Goal: Information Seeking & Learning: Learn about a topic

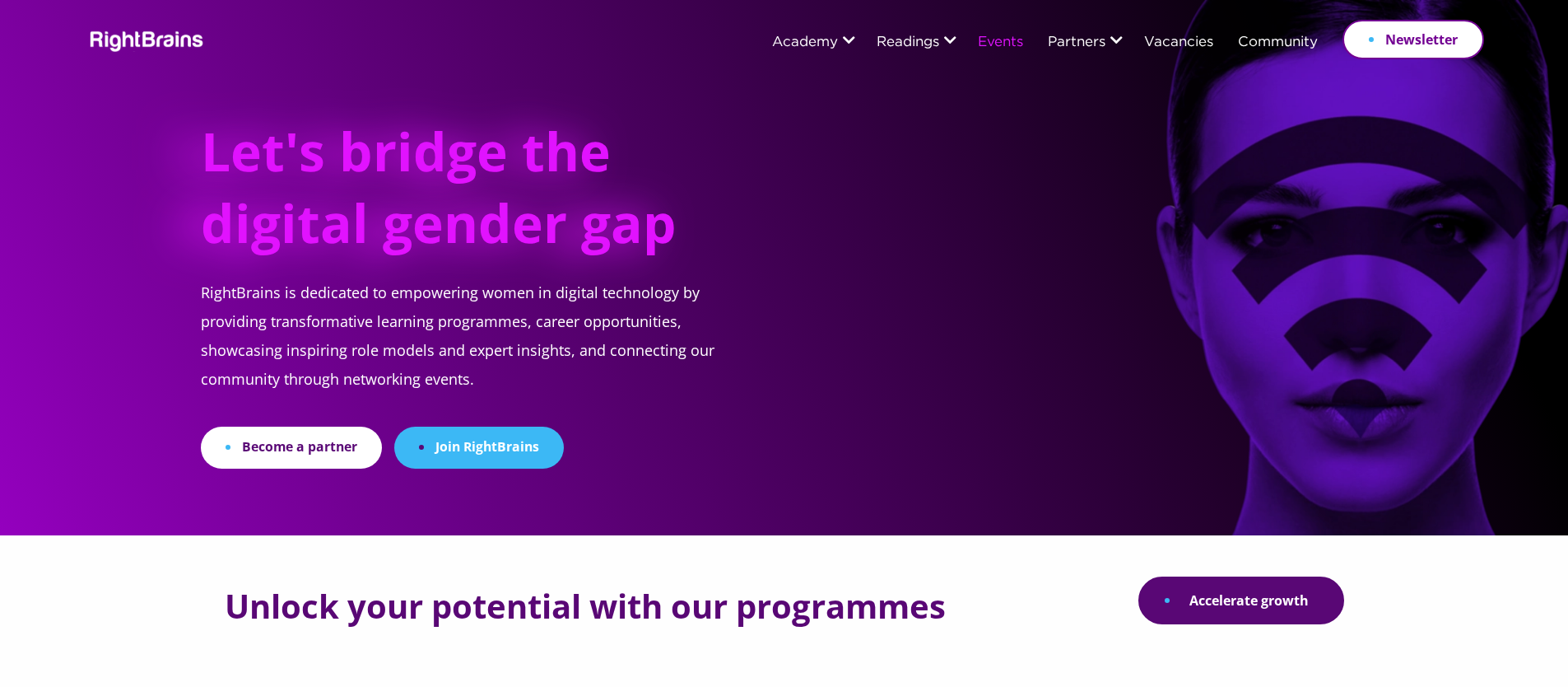
click at [1002, 48] on link "Events" at bounding box center [1001, 43] width 45 height 15
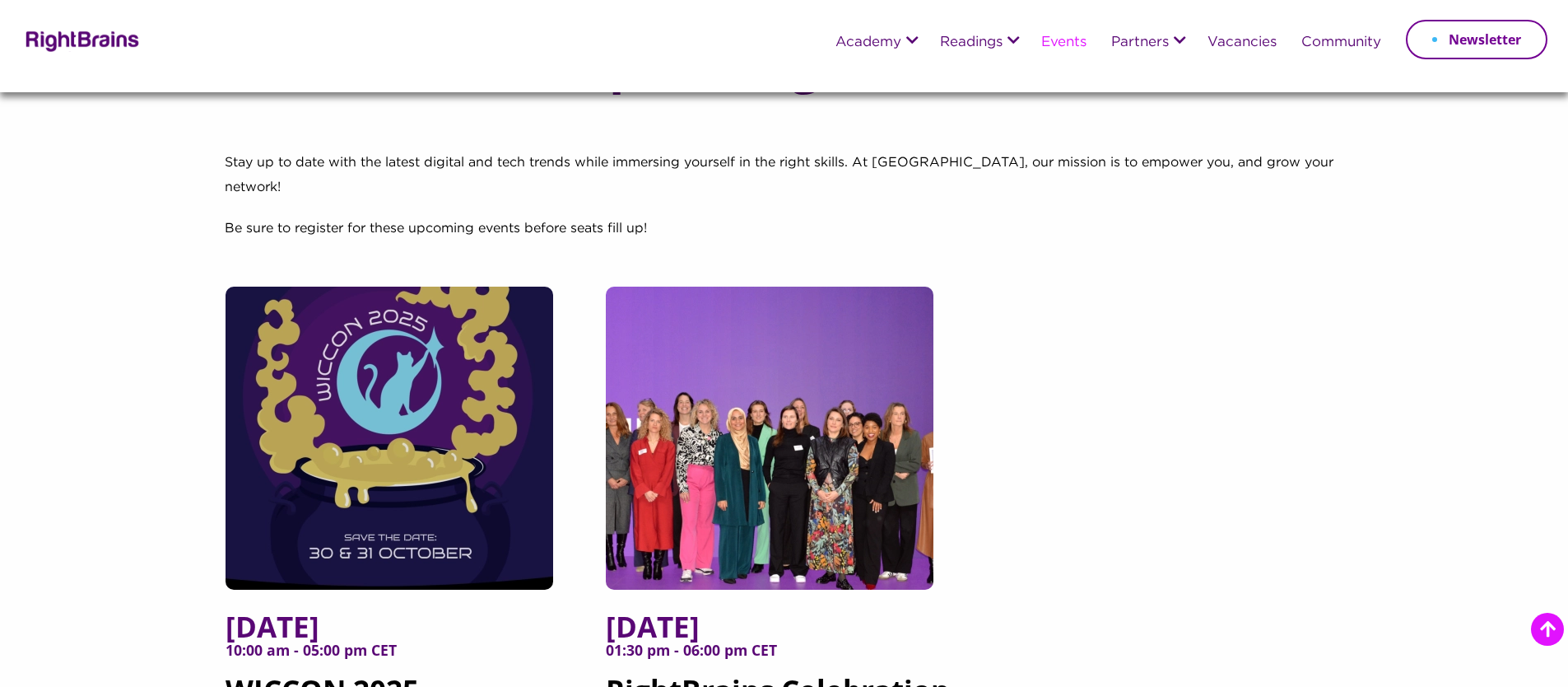
scroll to position [288, 0]
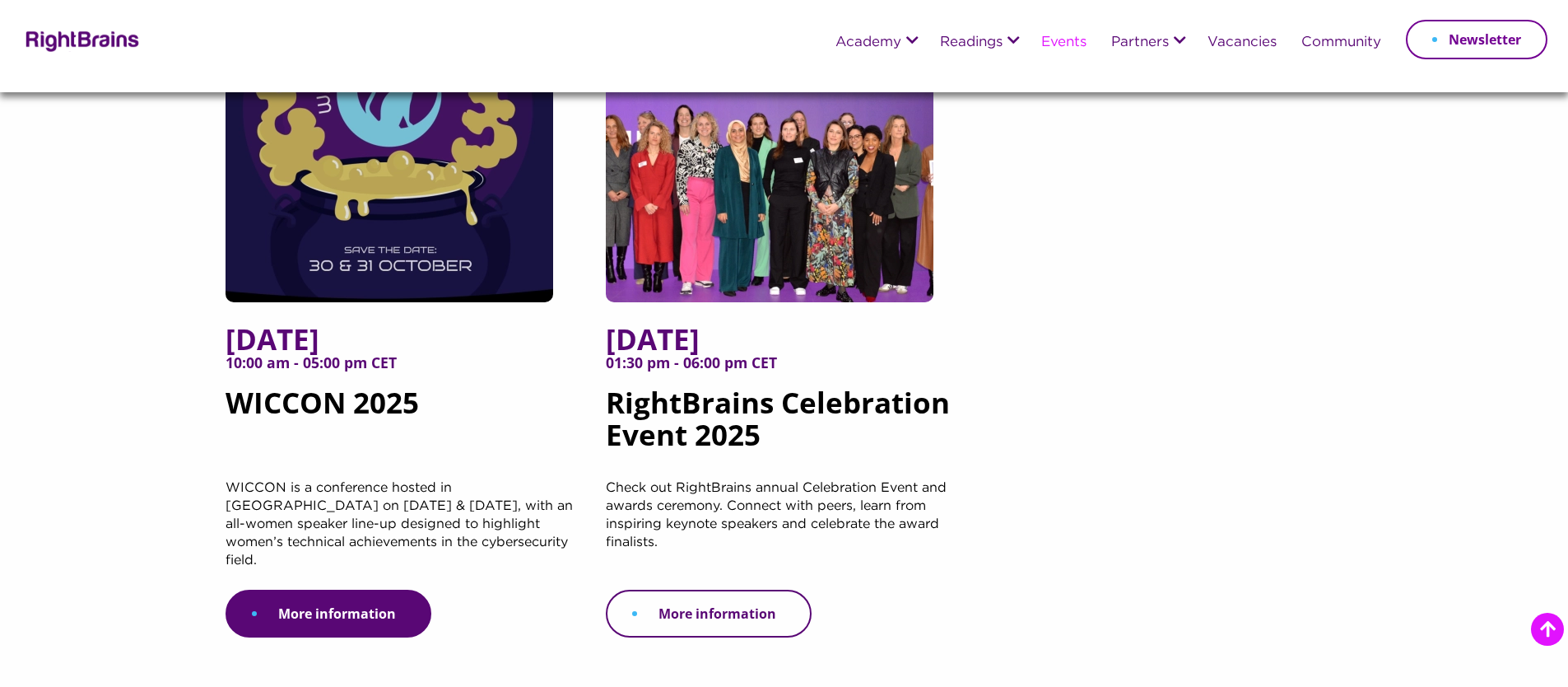
click at [724, 590] on link "More information" at bounding box center [708, 614] width 206 height 47
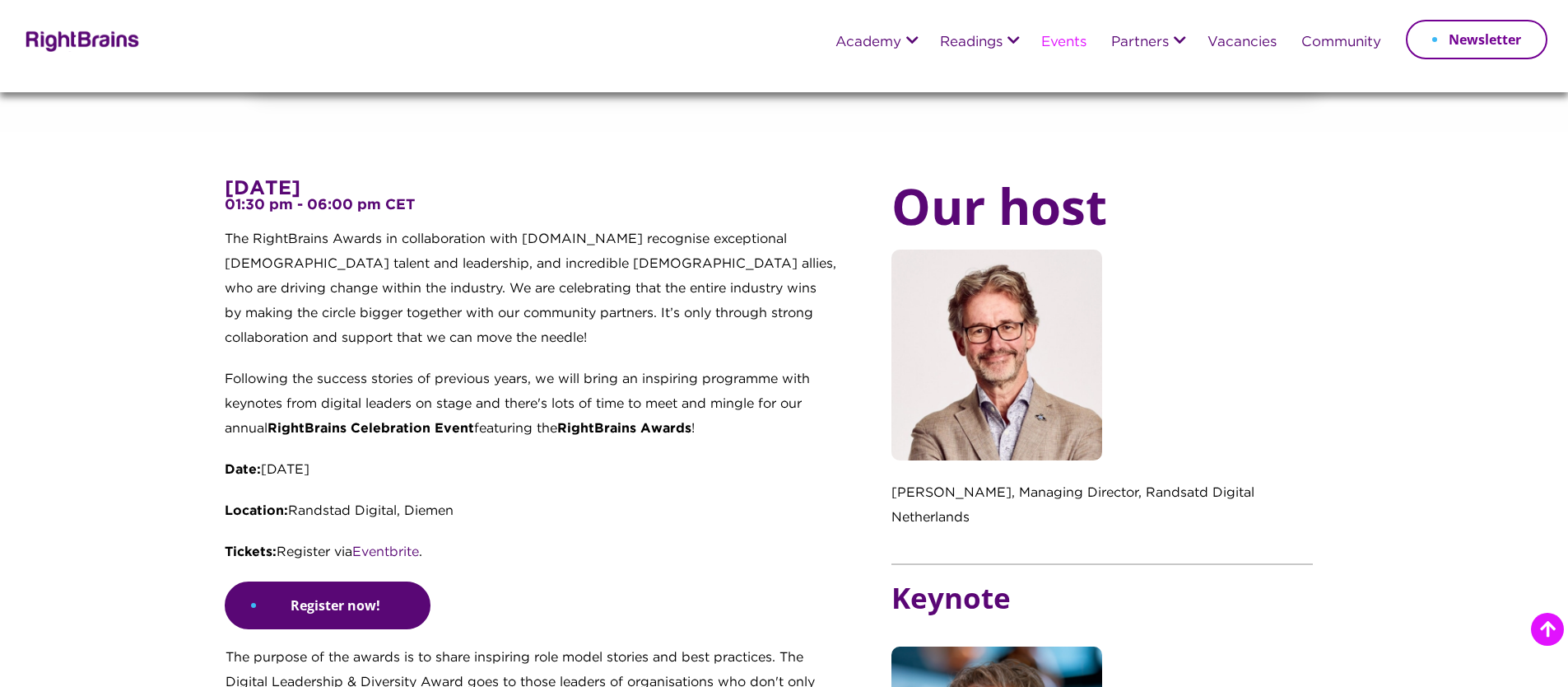
scroll to position [511, 0]
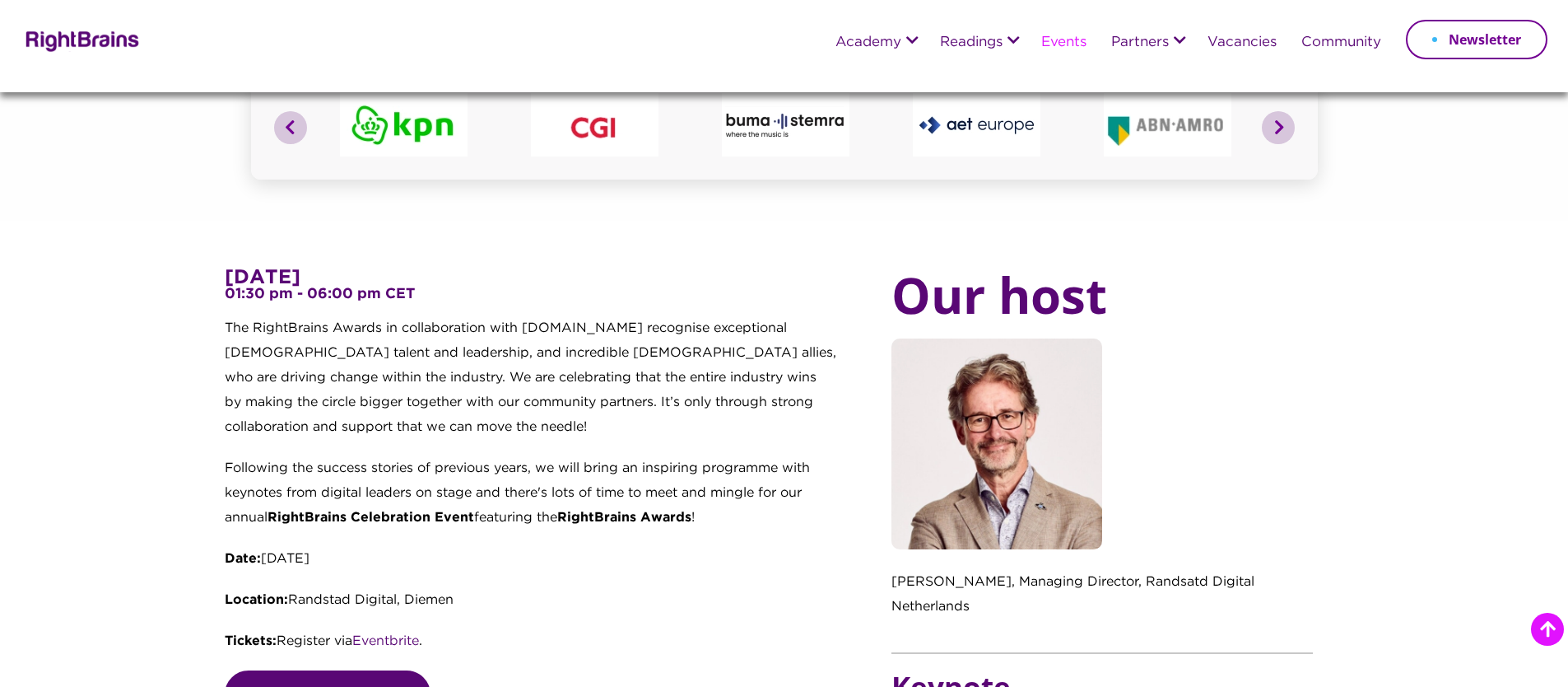
drag, startPoint x: 227, startPoint y: 330, endPoint x: 693, endPoint y: 586, distance: 531.7
click at [693, 586] on div "6 November 2025 01:30 pm - 06:00 pm CET The RightBrains Awards in collaboration…" at bounding box center [531, 469] width 613 height 402
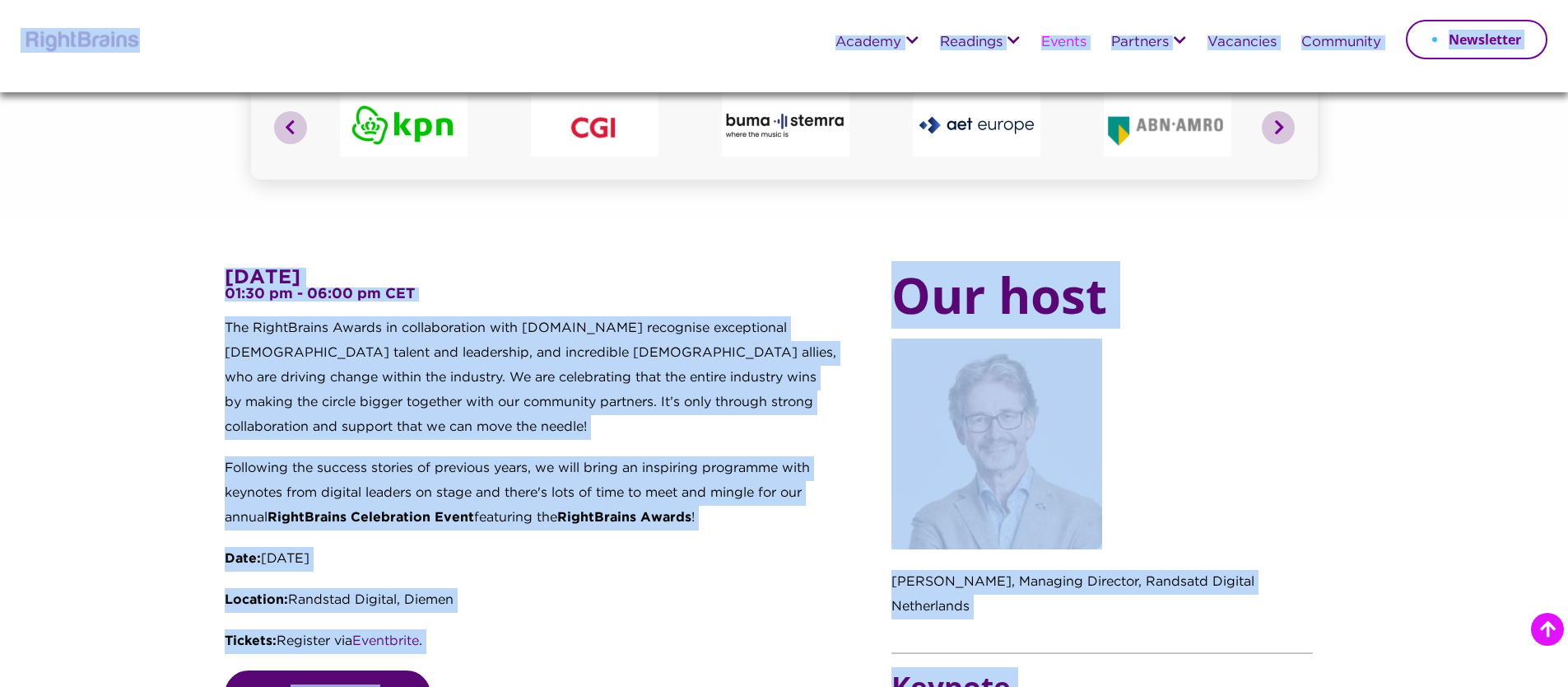
click at [525, 576] on p "Date: Thursday, 6 November" at bounding box center [531, 567] width 613 height 42
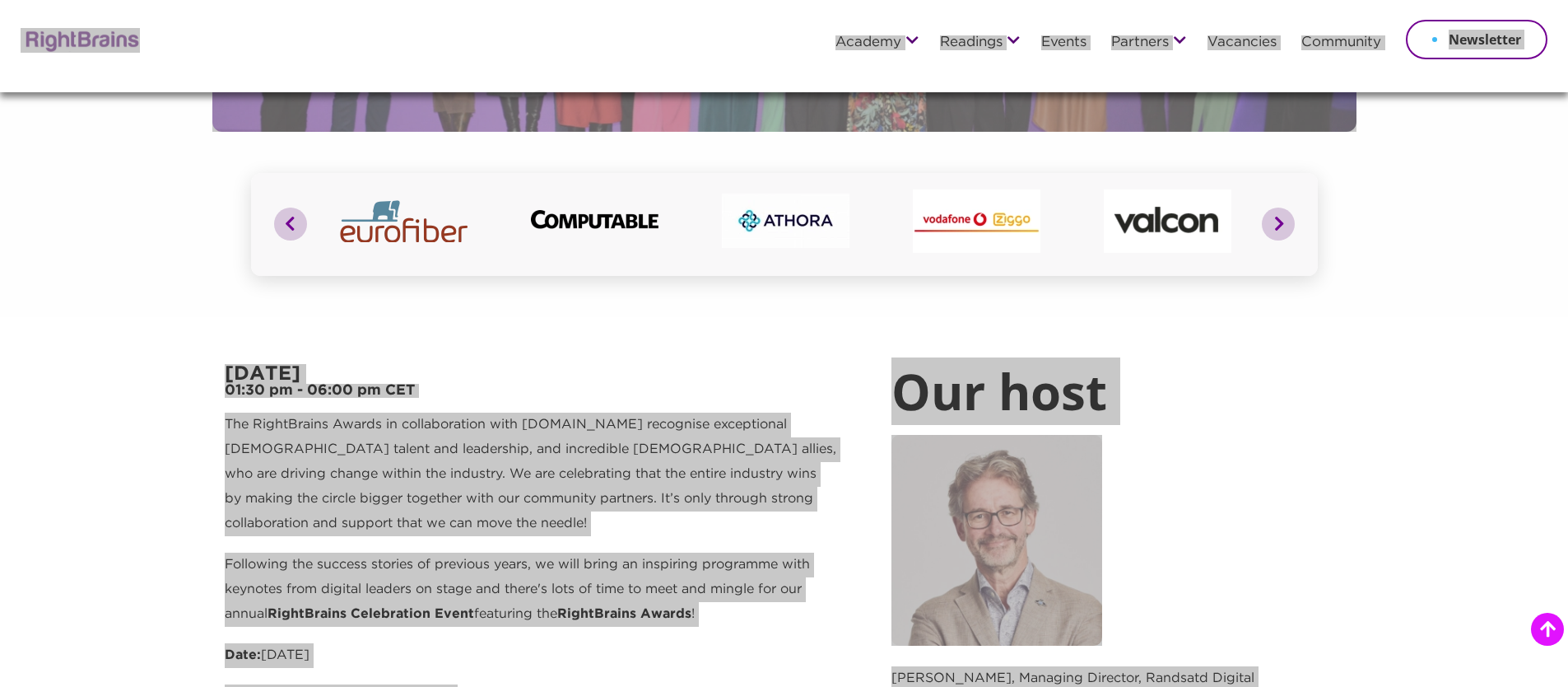
scroll to position [299, 0]
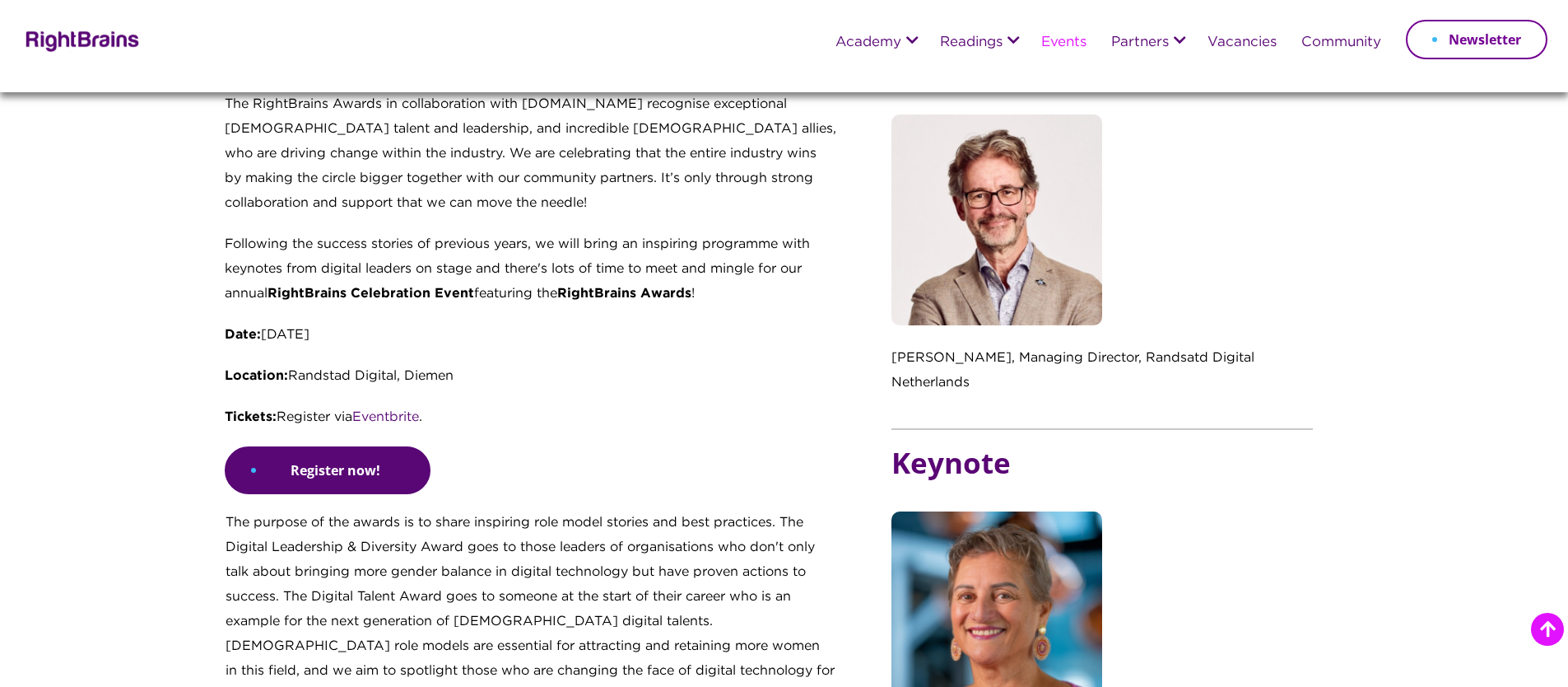
scroll to position [734, 0]
drag, startPoint x: 1314, startPoint y: 357, endPoint x: 992, endPoint y: 363, distance: 322.1
click at [992, 363] on div "Our host [PERSON_NAME], Managing Director, Randsatd Digital Netherlands Keynote…" at bounding box center [1116, 657] width 452 height 1228
copy p "Managing Director, Randsatd Digital Netherlands"
